Goal: Use online tool/utility: Use online tool/utility

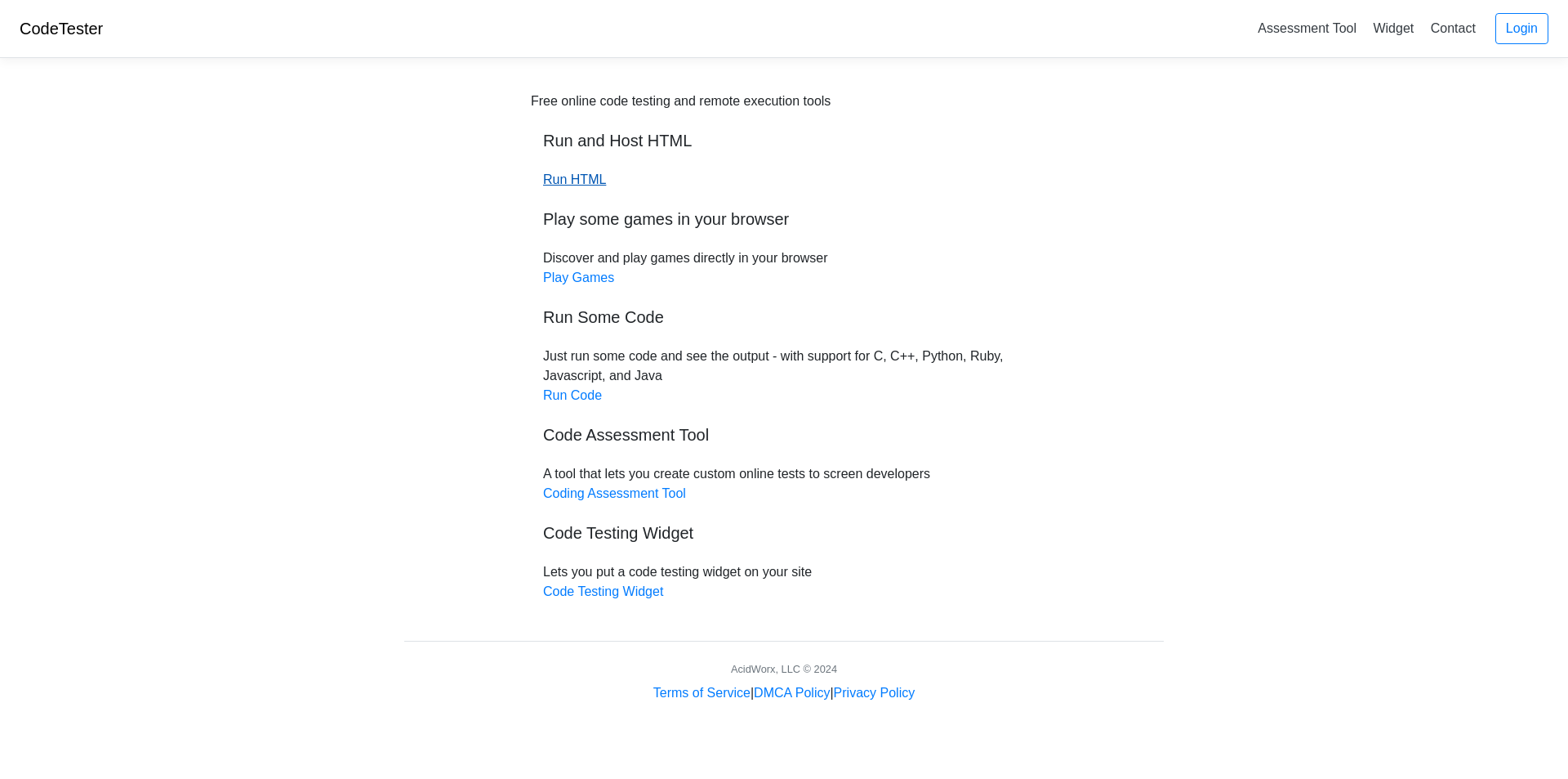
click at [570, 176] on link "Run HTML" at bounding box center [574, 179] width 63 height 14
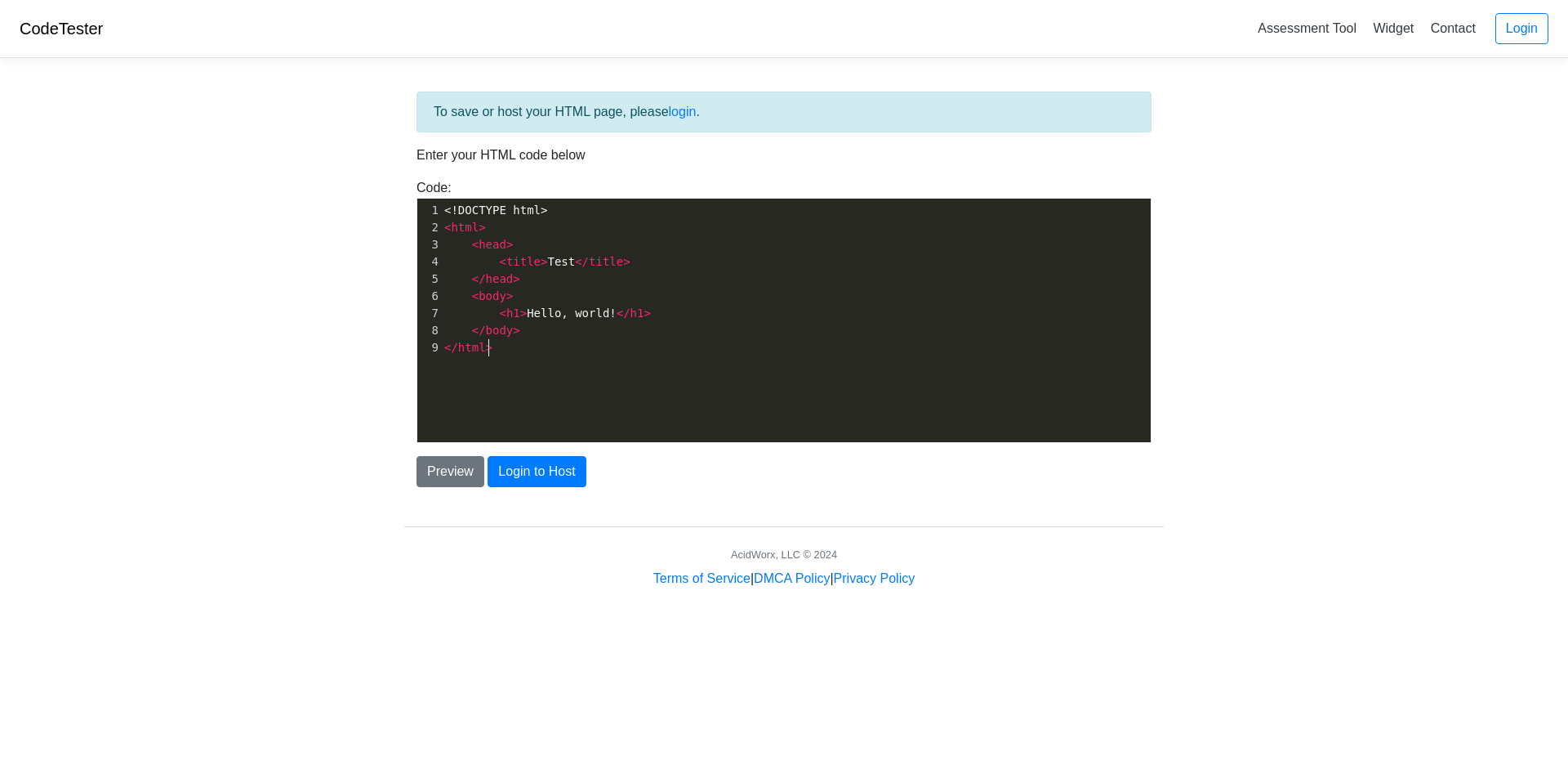
scroll to position [6, 0]
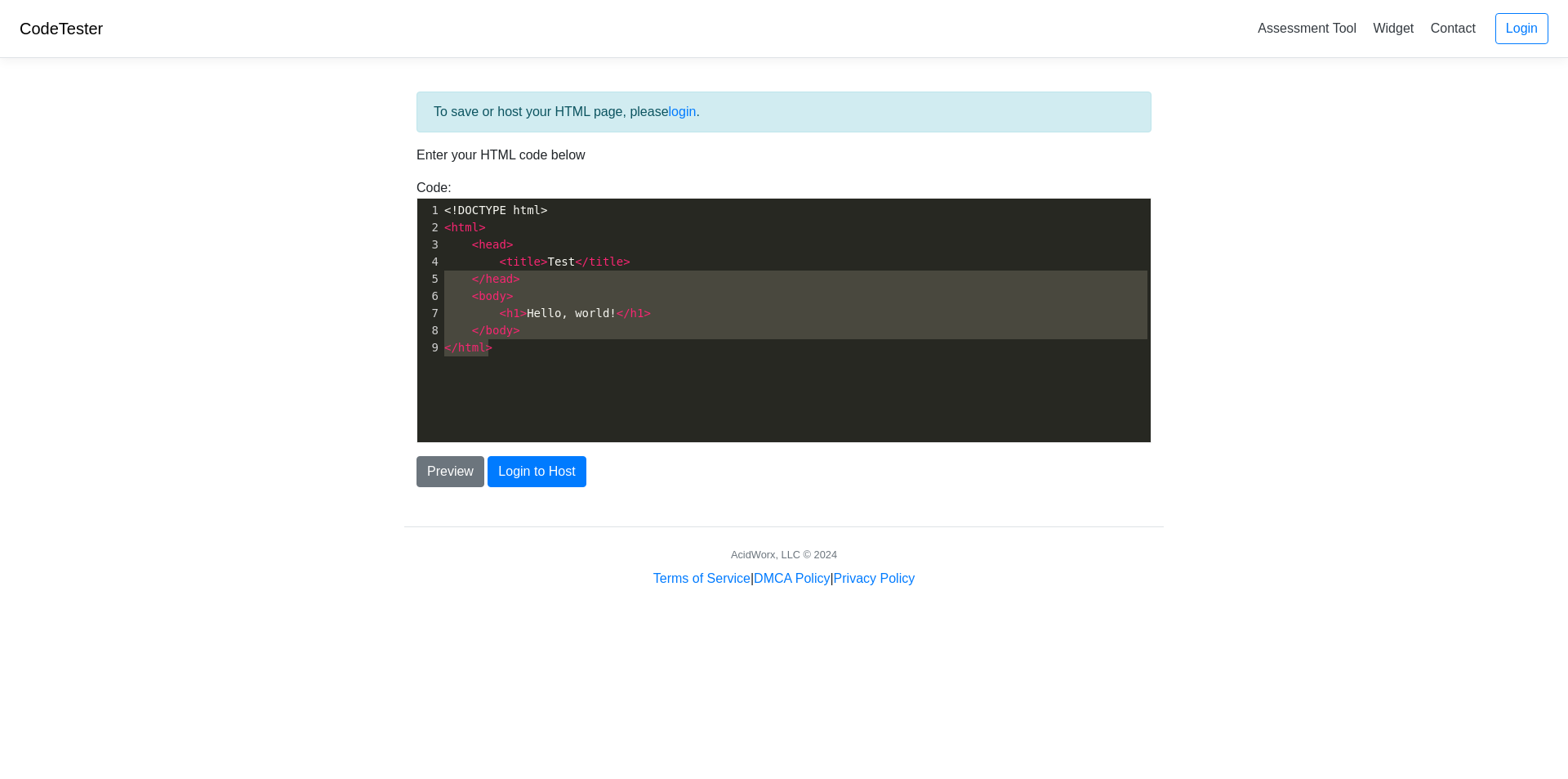
type textarea "<!DOCTYPE html> <html> <head> <title>Test</title> </head> <body> <h1>Hello, wor…"
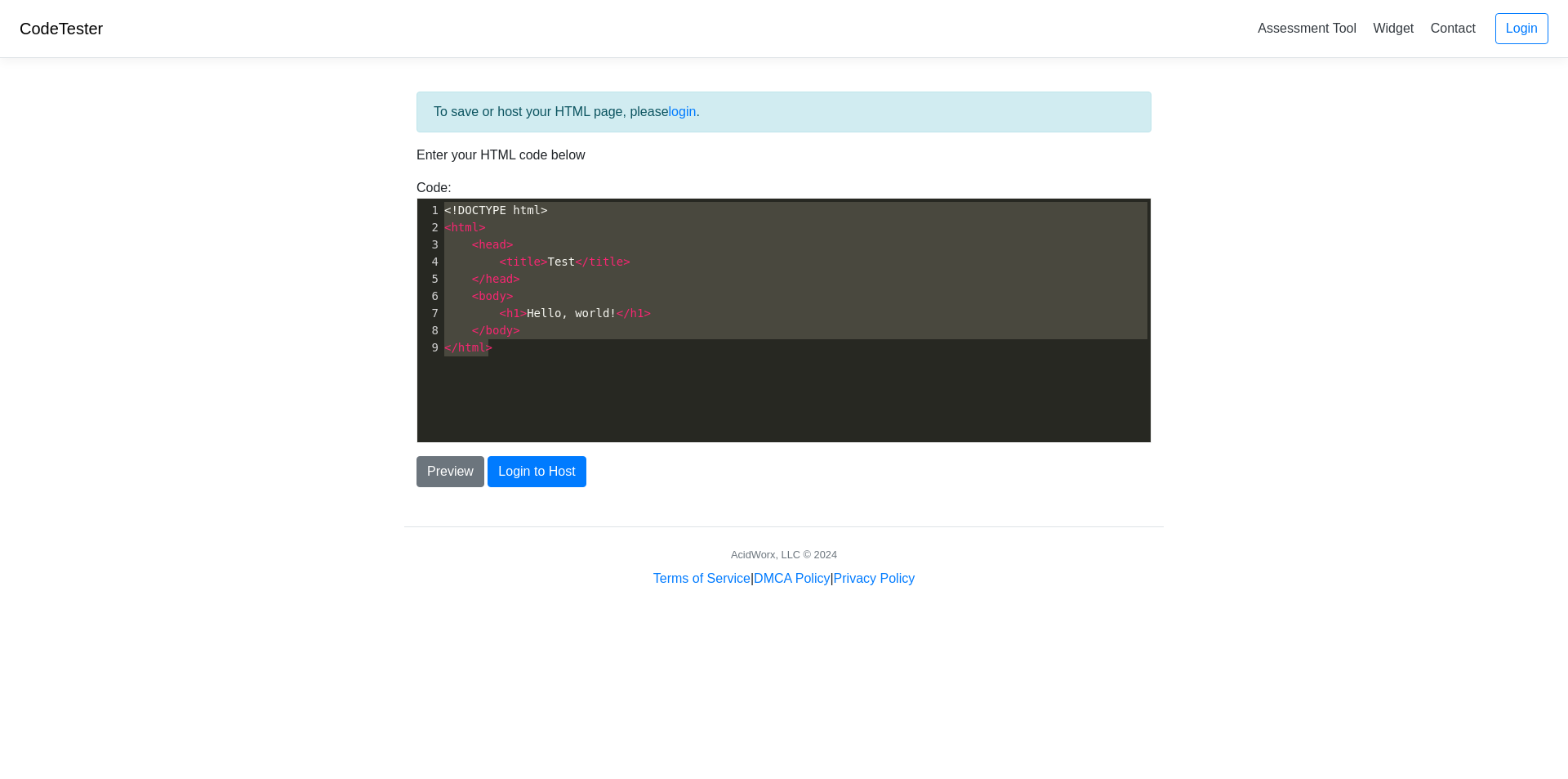
drag, startPoint x: 514, startPoint y: 354, endPoint x: 422, endPoint y: 195, distance: 183.7
click at [422, 195] on div "Code: <!DOCTYPE html> <html> <head> <title>Test</title> </head> <body> <h1>Hell…" at bounding box center [784, 311] width 759 height 265
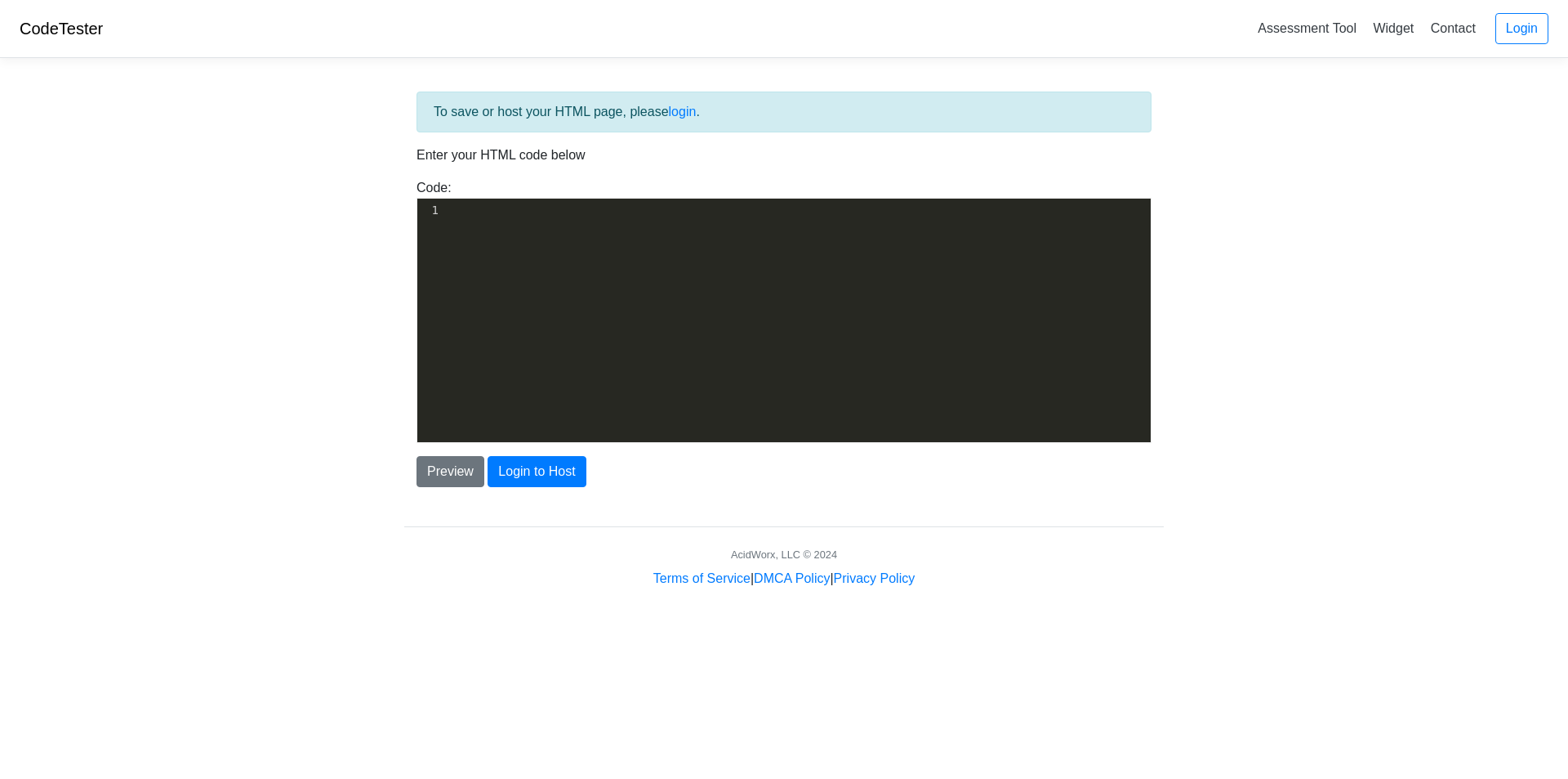
scroll to position [3886, 0]
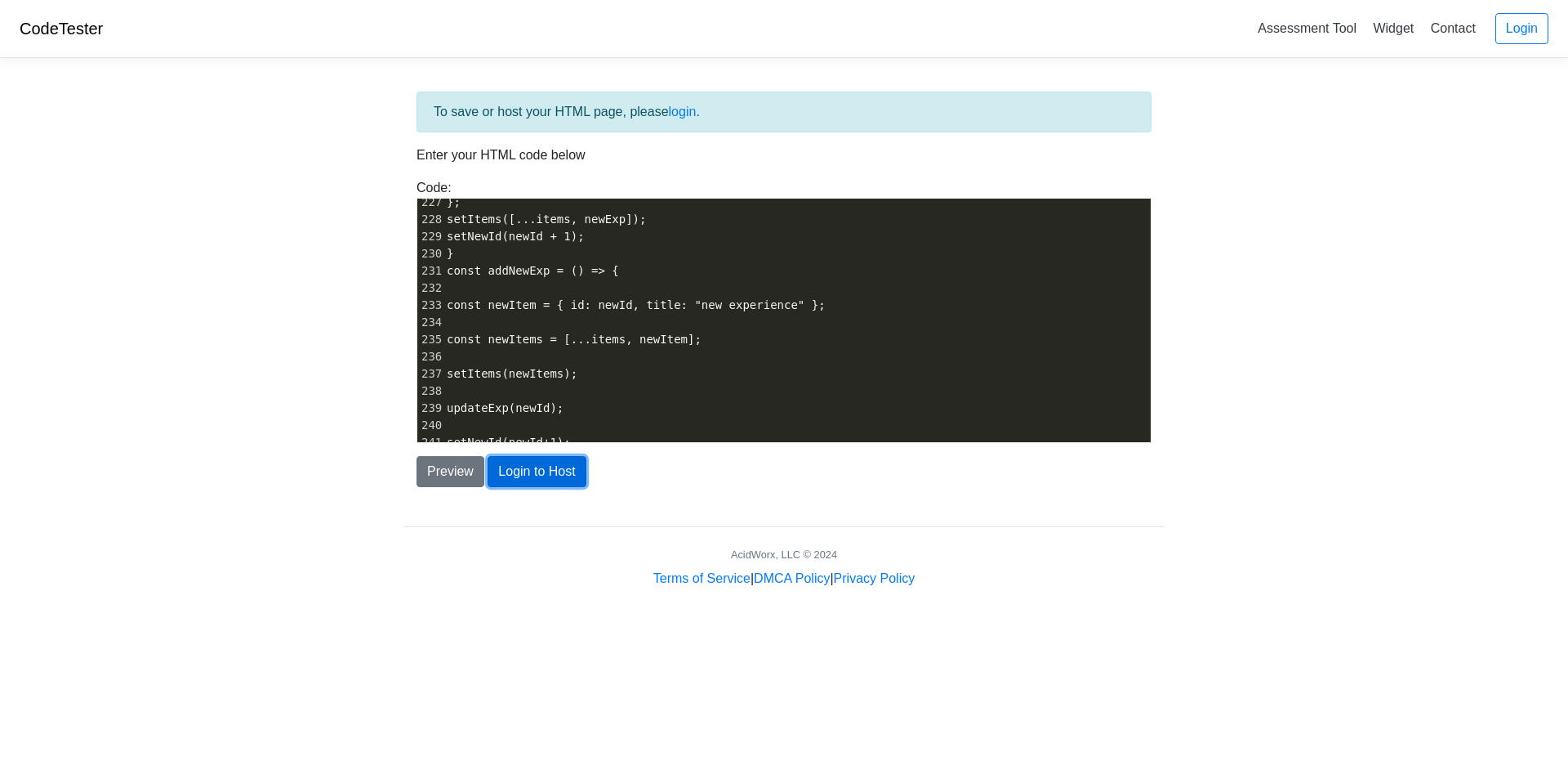
click at [558, 475] on button "Login to Host" at bounding box center [536, 471] width 98 height 31
